Goal: Task Accomplishment & Management: Complete application form

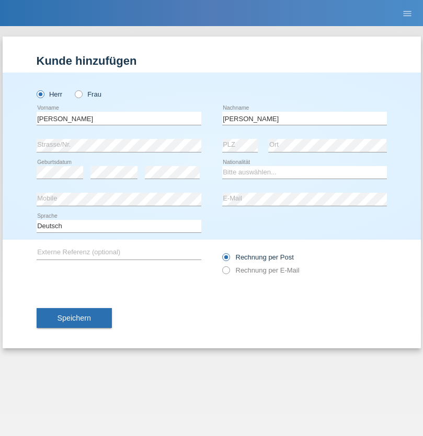
type input "[PERSON_NAME]"
select select "SY"
select select "C"
select select "21"
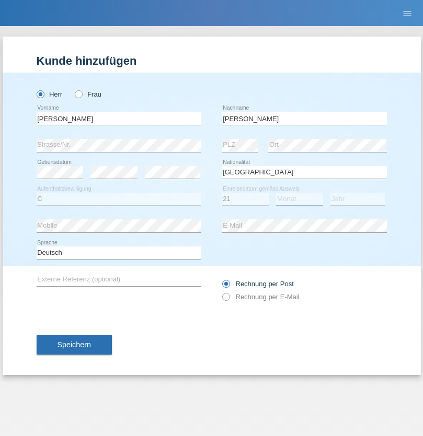
select select "12"
select select "2013"
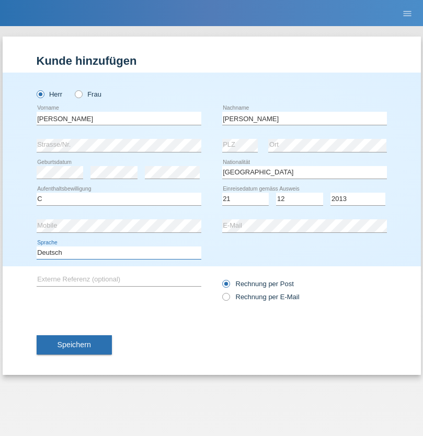
select select "en"
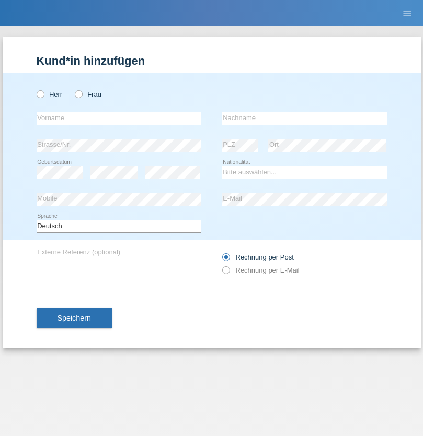
radio input "true"
click at [119, 118] on input "text" at bounding box center [119, 118] width 165 height 13
type input "David"
click at [304, 118] on input "text" at bounding box center [304, 118] width 165 height 13
type input "Senn"
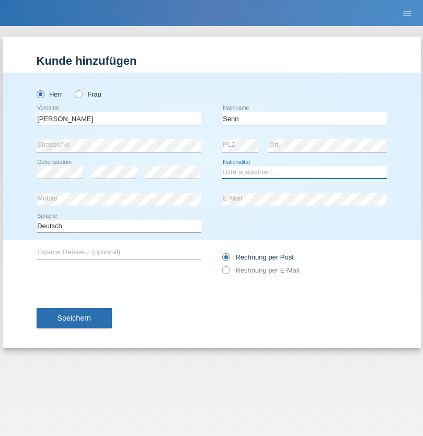
select select "CH"
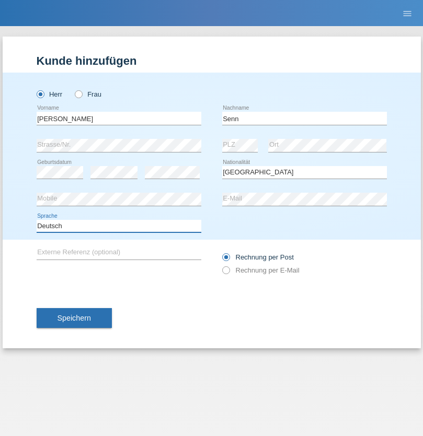
select select "en"
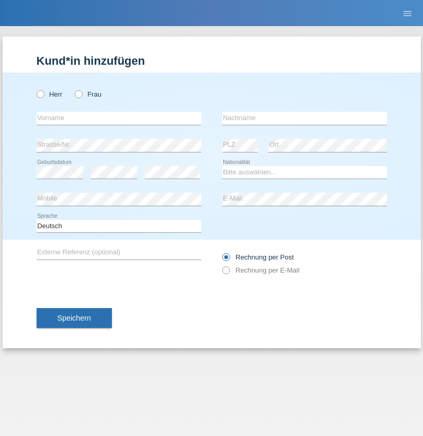
radio input "true"
click at [119, 118] on input "text" at bounding box center [119, 118] width 165 height 13
type input "firat"
click at [304, 118] on input "text" at bounding box center [304, 118] width 165 height 13
type input "kara"
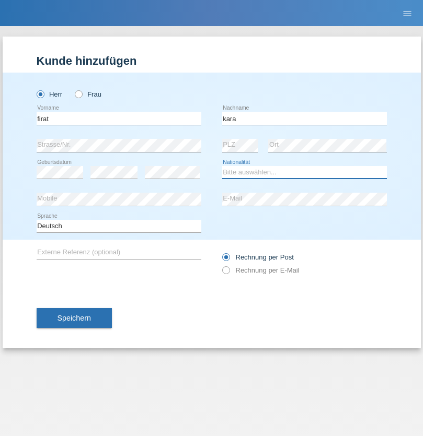
select select "CH"
radio input "true"
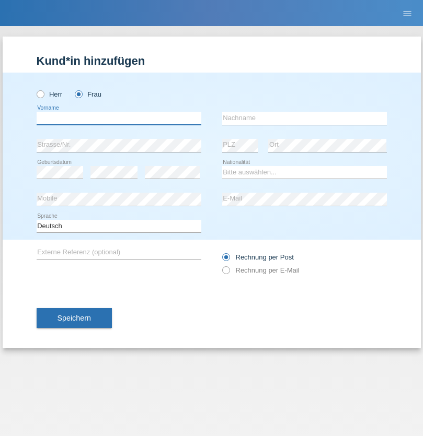
click at [119, 118] on input "text" at bounding box center [119, 118] width 165 height 13
type input "Senije"
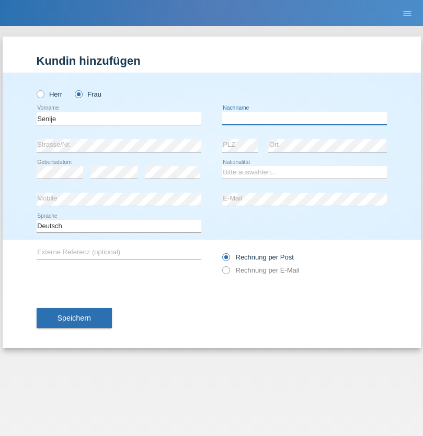
click at [304, 118] on input "text" at bounding box center [304, 118] width 165 height 13
type input "Rama"
select select "CH"
radio input "true"
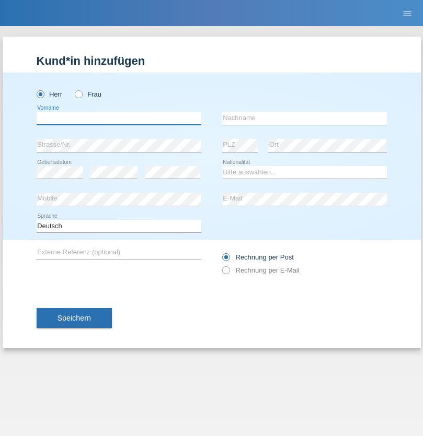
click at [119, 118] on input "text" at bounding box center [119, 118] width 165 height 13
type input "Andy"
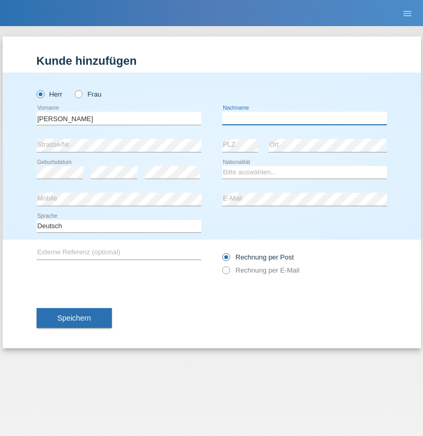
click at [304, 118] on input "text" at bounding box center [304, 118] width 165 height 13
type input "Priestley"
select select "CH"
radio input "true"
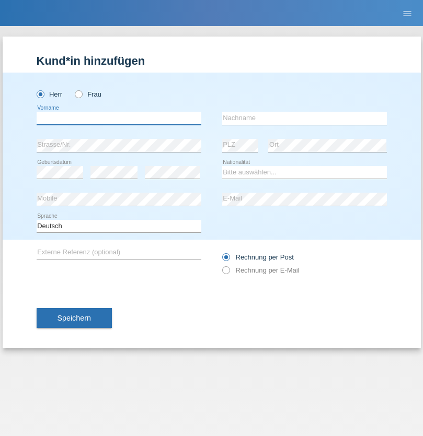
click at [119, 118] on input "text" at bounding box center [119, 118] width 165 height 13
type input "[PERSON_NAME]"
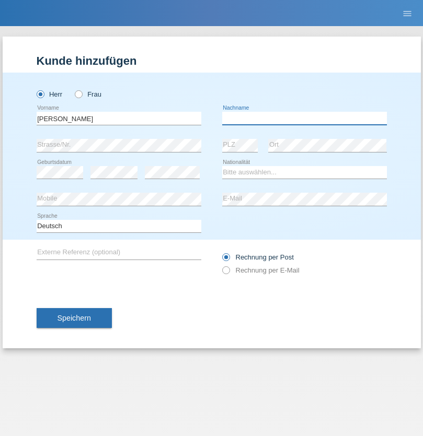
click at [304, 118] on input "text" at bounding box center [304, 118] width 165 height 13
type input "Fortugno"
select select "IT"
select select "C"
select select "09"
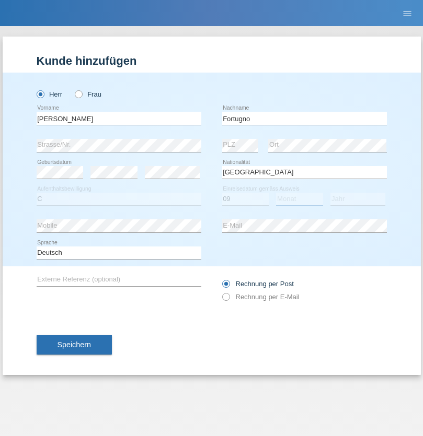
select select "08"
select select "2006"
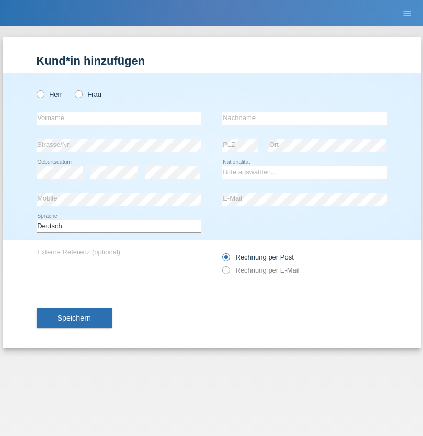
radio input "true"
click at [119, 118] on input "text" at bounding box center [119, 118] width 165 height 13
type input "Farkash"
click at [304, 118] on input "text" at bounding box center [304, 118] width 165 height 13
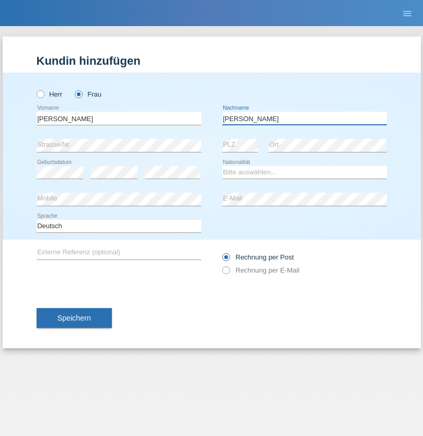
type input "Yolana"
select select "UA"
select select "C"
select select "23"
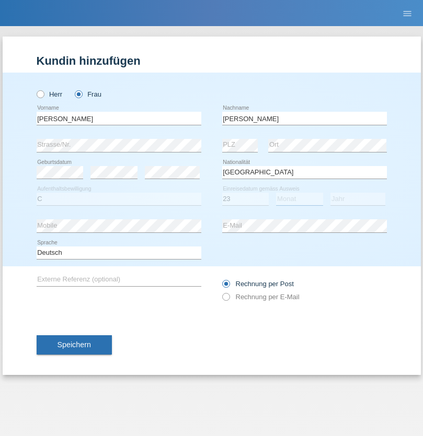
select select "10"
select select "2021"
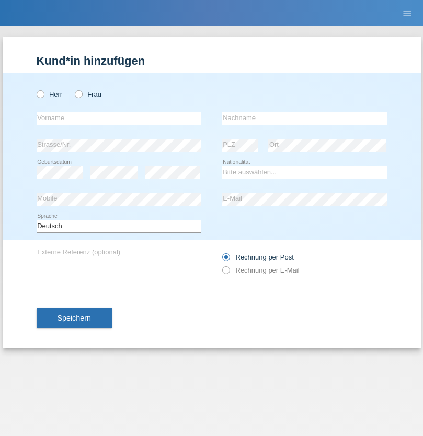
radio input "true"
click at [119, 118] on input "text" at bounding box center [119, 118] width 165 height 13
type input "Nuria"
click at [304, 118] on input "text" at bounding box center [304, 118] width 165 height 13
type input "D'Antino"
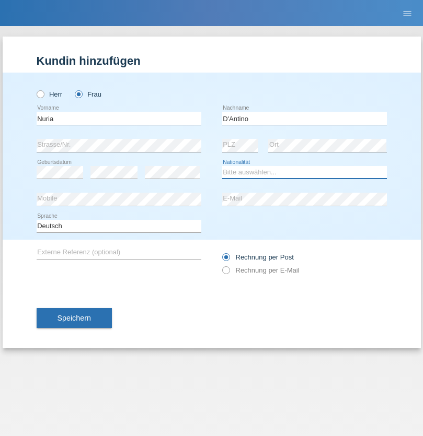
select select "CH"
